Goal: Task Accomplishment & Management: Use online tool/utility

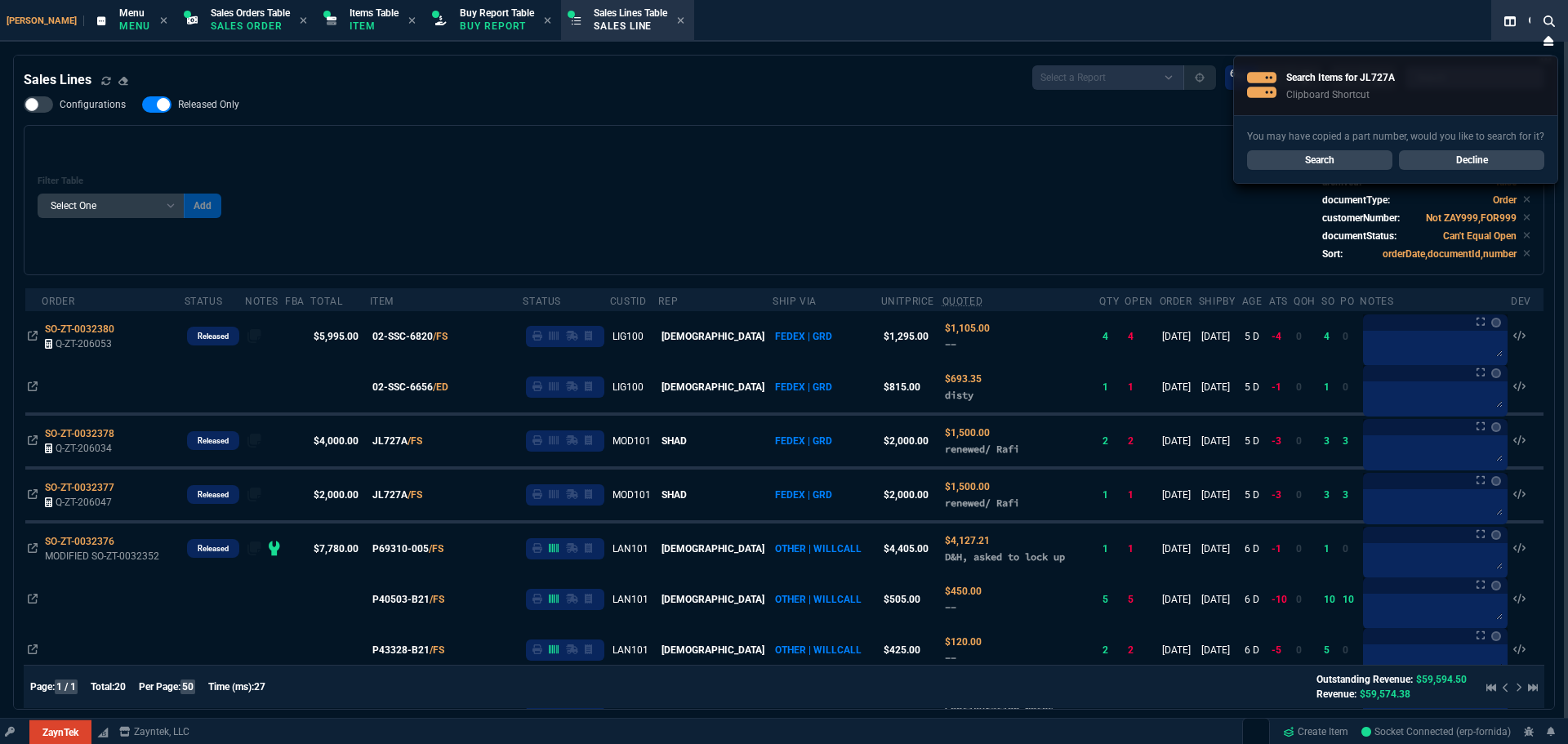
select select "9: OCAM"
select select
click at [1359, 160] on link "Search" at bounding box center [1319, 160] width 145 height 20
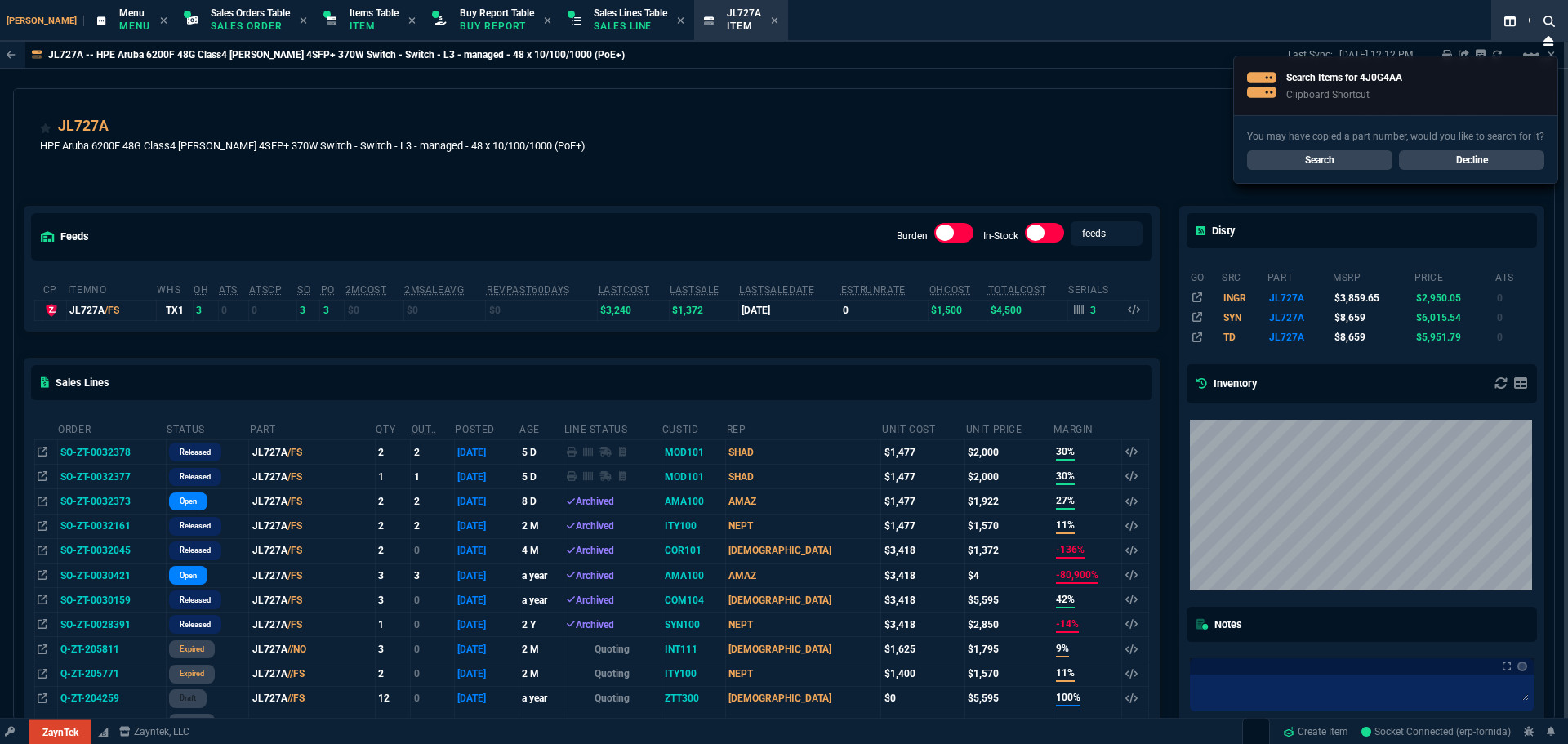
click at [1292, 163] on link "Search" at bounding box center [1319, 160] width 145 height 20
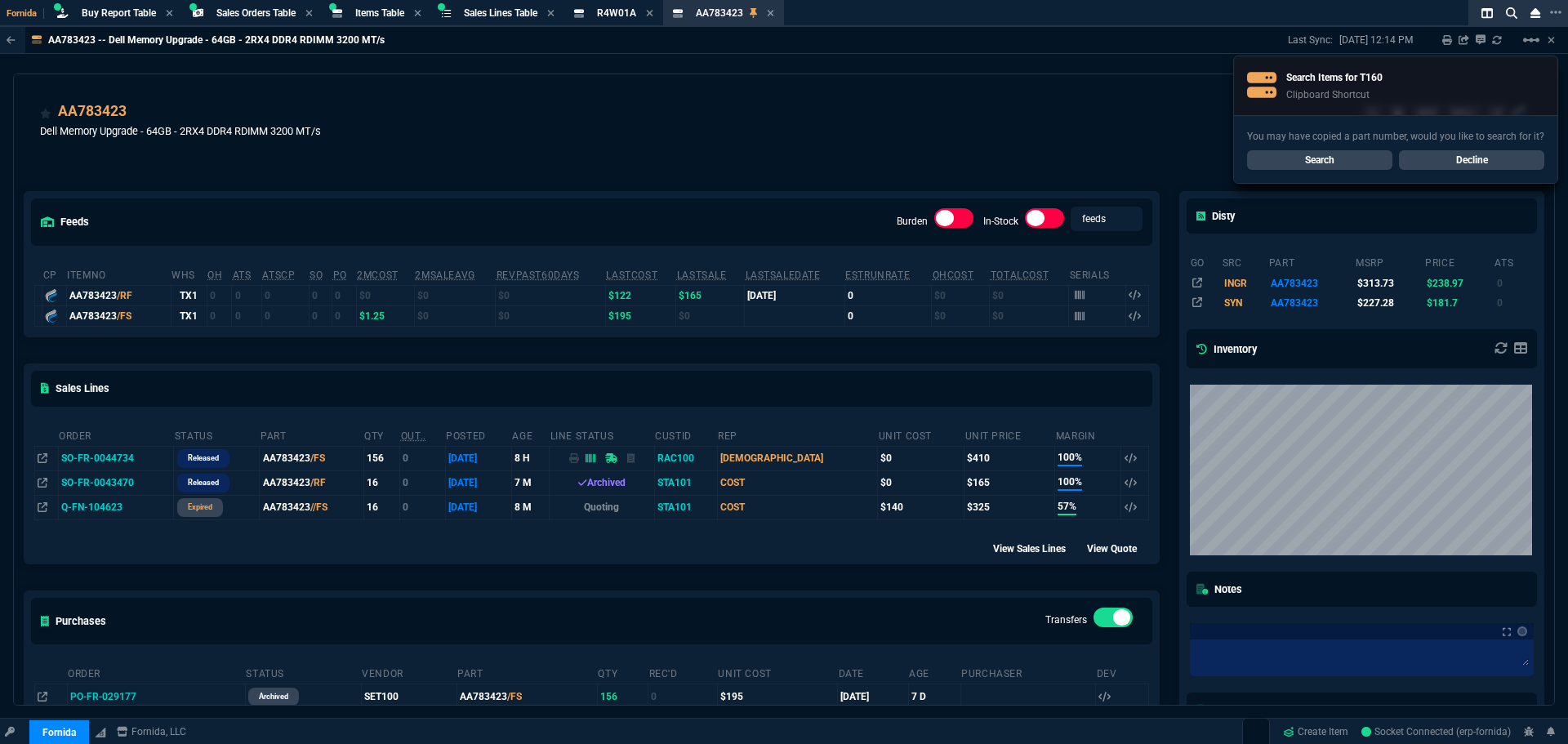
select select "9: OCAM"
click at [1324, 159] on link "Search" at bounding box center [1319, 160] width 145 height 20
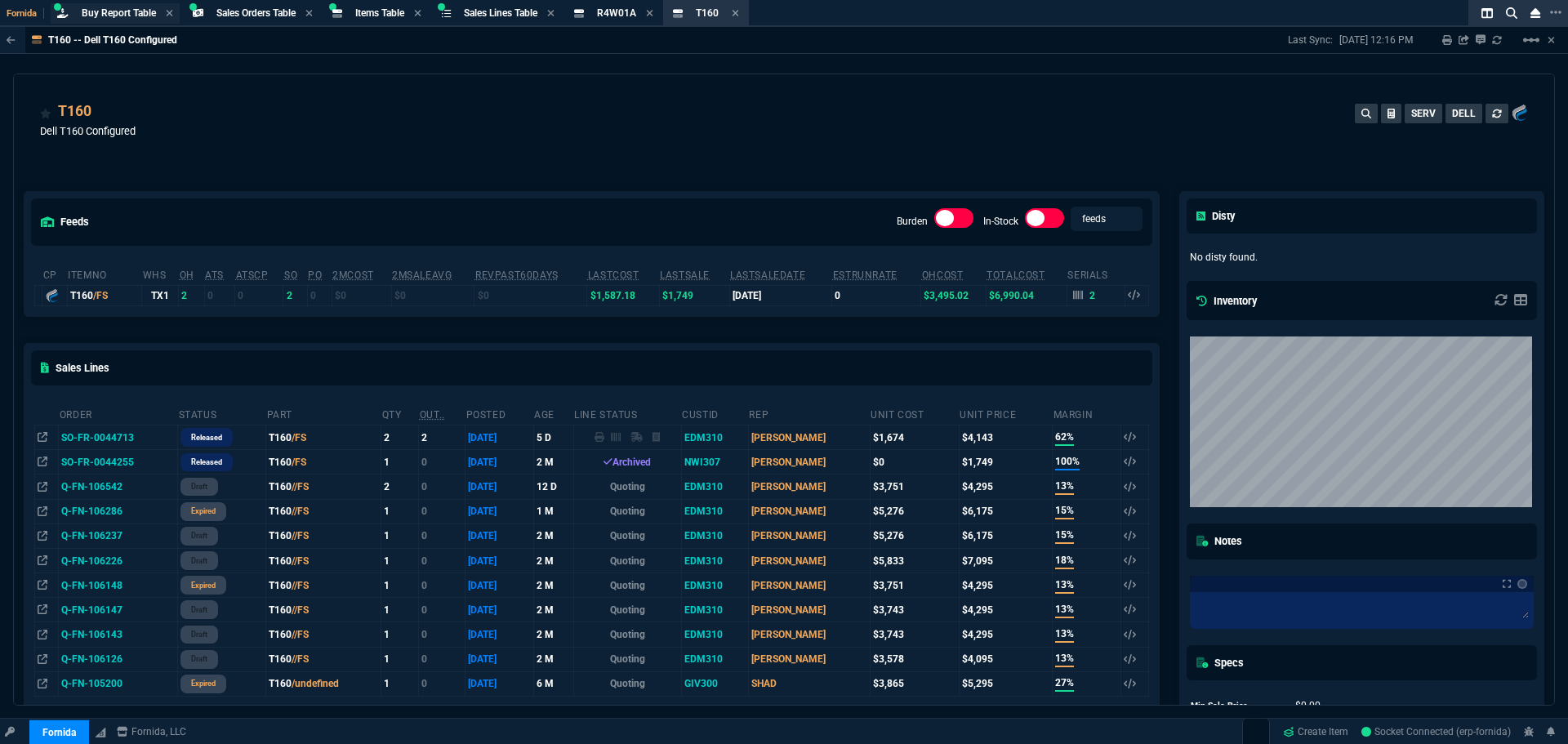
click at [132, 12] on span "Buy Report Table" at bounding box center [119, 13] width 74 height 12
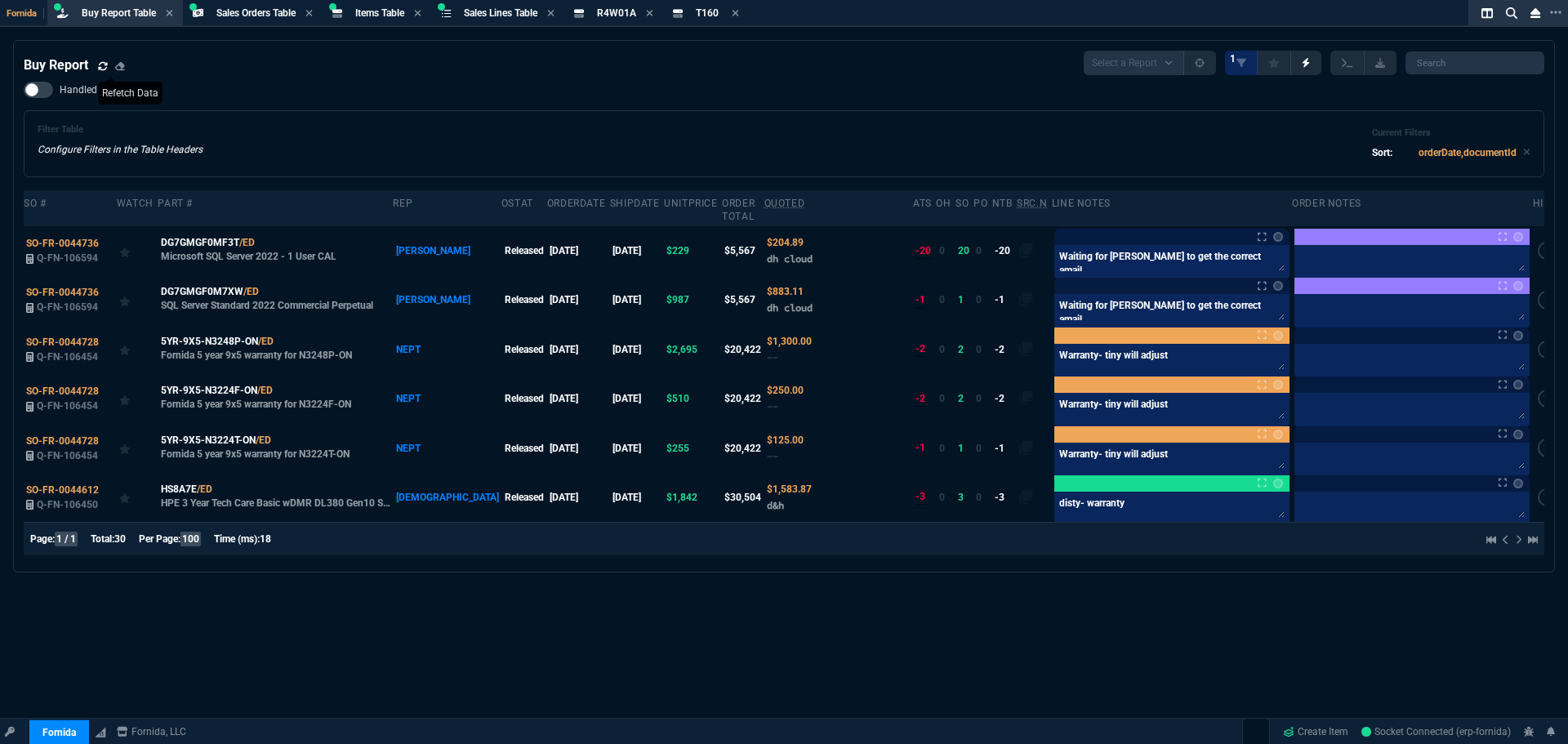
click at [105, 63] on icon at bounding box center [103, 65] width 9 height 8
click at [107, 69] on icon at bounding box center [103, 66] width 10 height 10
click at [105, 69] on icon at bounding box center [103, 66] width 10 height 10
click at [361, 98] on div "Handled Filter Table Configure Filters in the Table Headers Current Filters Sor…" at bounding box center [784, 130] width 1521 height 95
